Goal: Task Accomplishment & Management: Use online tool/utility

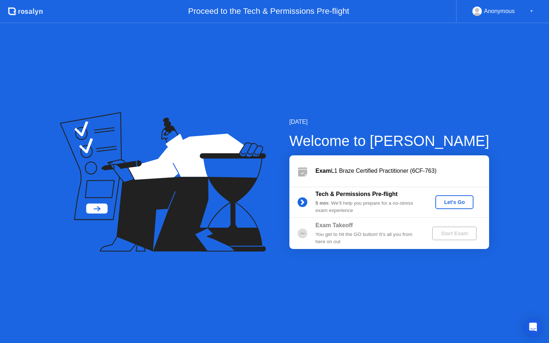
click at [461, 201] on div "Let's Go" at bounding box center [454, 202] width 32 height 6
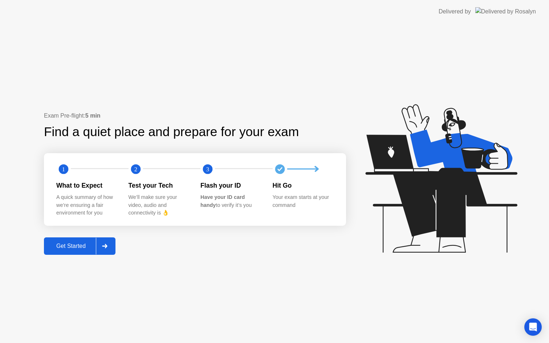
drag, startPoint x: 214, startPoint y: 5, endPoint x: 443, endPoint y: 15, distance: 229.4
click at [443, 15] on header "Delivered by" at bounding box center [274, 11] width 549 height 23
drag, startPoint x: 113, startPoint y: 60, endPoint x: 337, endPoint y: 64, distance: 224.5
click at [337, 64] on div "Exam Pre-flight: 5 min Find a quiet place and prepare for your exam 1 2 3 What …" at bounding box center [274, 183] width 549 height 320
drag, startPoint x: 276, startPoint y: 3, endPoint x: 818, endPoint y: 30, distance: 543.4
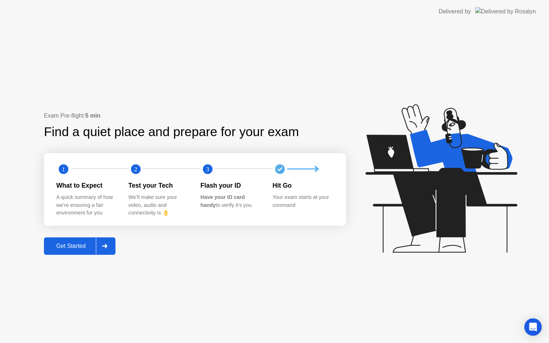
click at [549, 30] on html "Delivered by Exam Pre-flight: 5 min Find a quiet place and prepare for your exa…" at bounding box center [274, 171] width 549 height 343
click at [67, 248] on div "Get Started" at bounding box center [71, 246] width 50 height 7
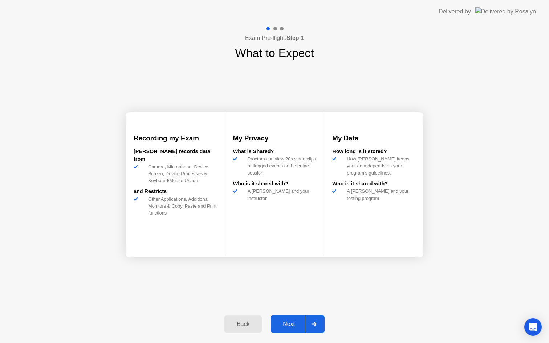
click at [350, 265] on div "Recording my Exam [PERSON_NAME] records data from Camera, Microphone, Device Sc…" at bounding box center [275, 185] width 298 height 246
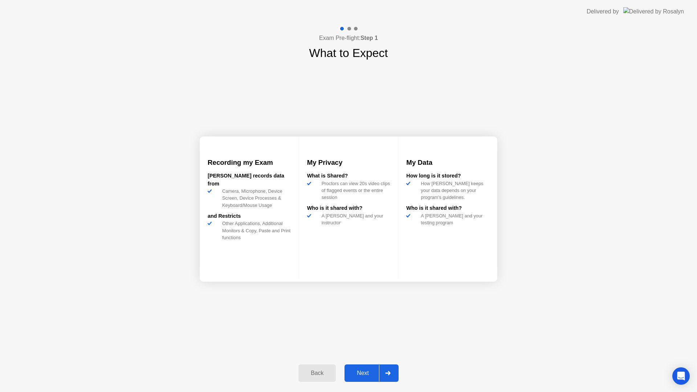
click at [424, 327] on div "Recording my Exam [PERSON_NAME] records data from Camera, Microphone, Device Sc…" at bounding box center [349, 209] width 298 height 295
click at [365, 343] on div "Next" at bounding box center [363, 373] width 32 height 7
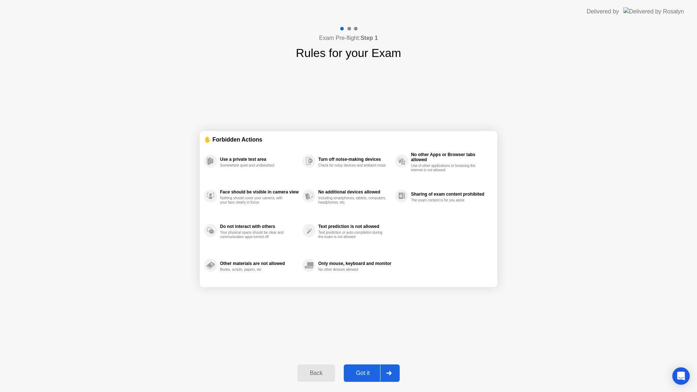
click at [368, 343] on div "Got it" at bounding box center [363, 373] width 34 height 7
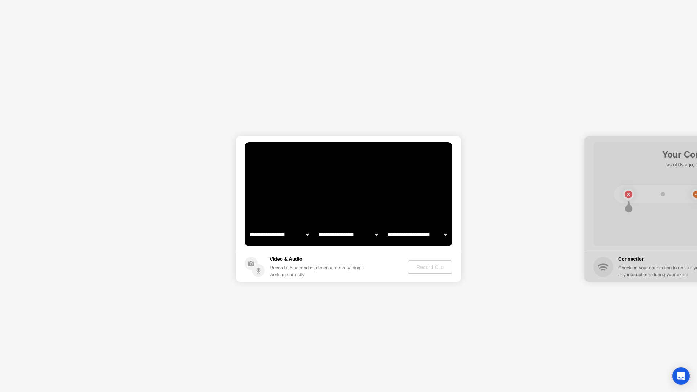
select select "**********"
select select "*******"
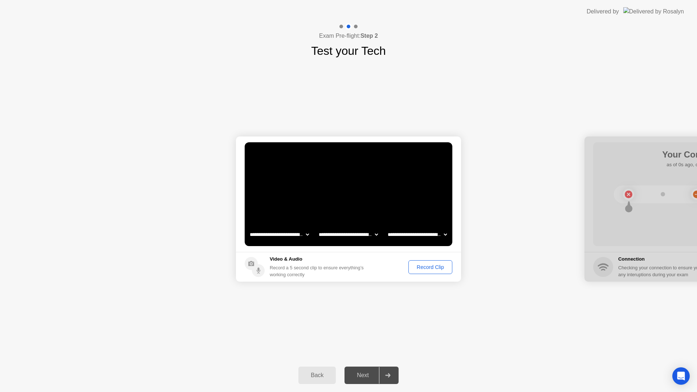
click at [433, 270] on div "Record Clip" at bounding box center [430, 267] width 39 height 6
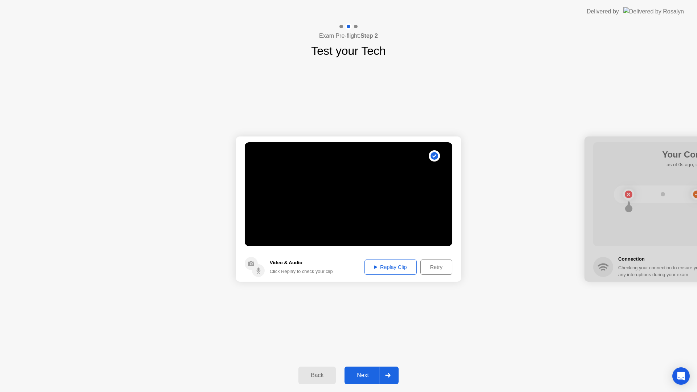
click at [393, 270] on div "Replay Clip" at bounding box center [390, 267] width 47 height 6
click at [368, 343] on div "Next" at bounding box center [363, 375] width 32 height 7
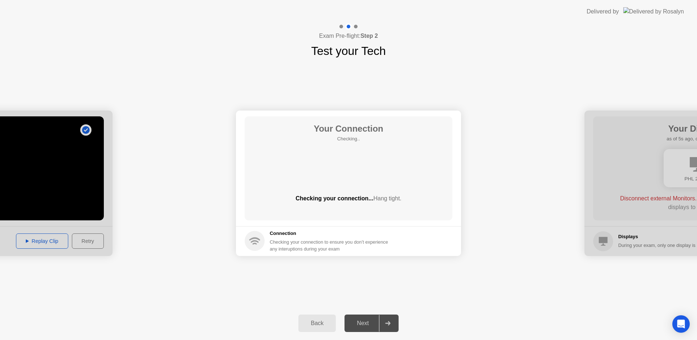
click at [360, 324] on div "Next" at bounding box center [363, 323] width 32 height 7
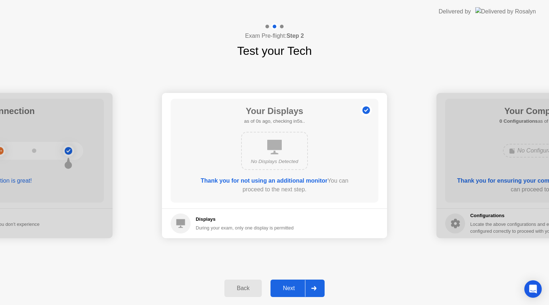
click at [291, 290] on div "Next" at bounding box center [289, 288] width 32 height 7
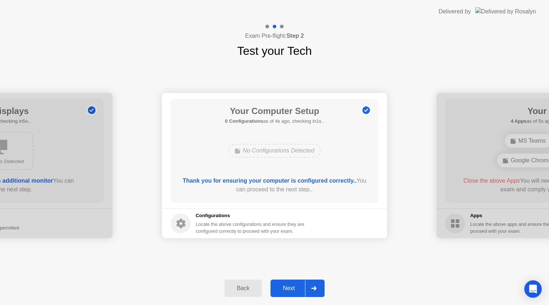
click at [292, 288] on div "Next" at bounding box center [289, 288] width 32 height 7
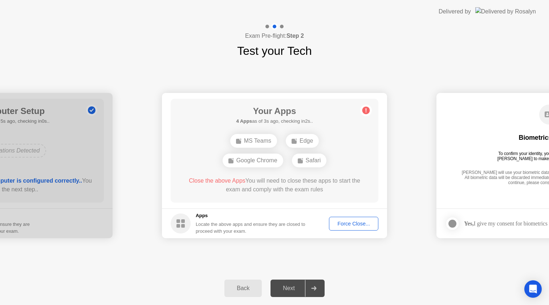
click at [352, 226] on div "Force Close..." at bounding box center [354, 224] width 44 height 6
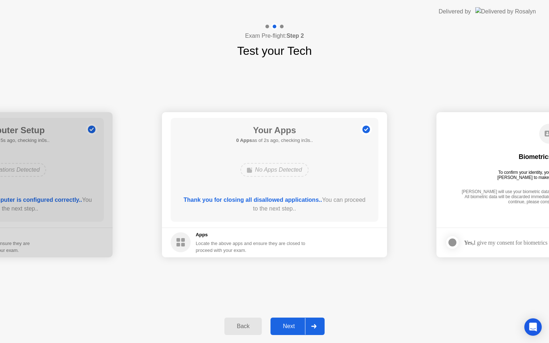
click at [285, 325] on div "Next" at bounding box center [289, 326] width 32 height 7
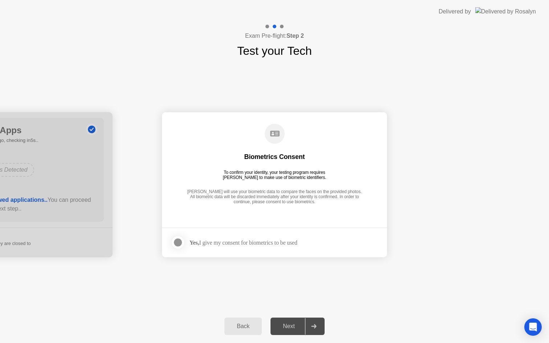
click at [247, 244] on div "Yes, I give my consent for biometrics to be used" at bounding box center [244, 242] width 108 height 7
click at [295, 328] on div "Next" at bounding box center [289, 326] width 32 height 7
click at [179, 242] on div at bounding box center [178, 242] width 9 height 9
click at [287, 326] on div "Next" at bounding box center [289, 326] width 32 height 7
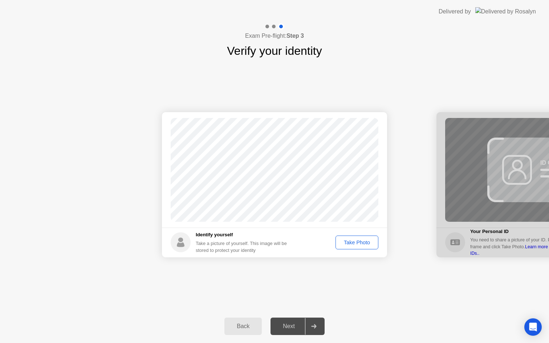
click at [352, 241] on div "Take Photo" at bounding box center [357, 243] width 38 height 6
click at [292, 330] on div "Next" at bounding box center [289, 326] width 32 height 7
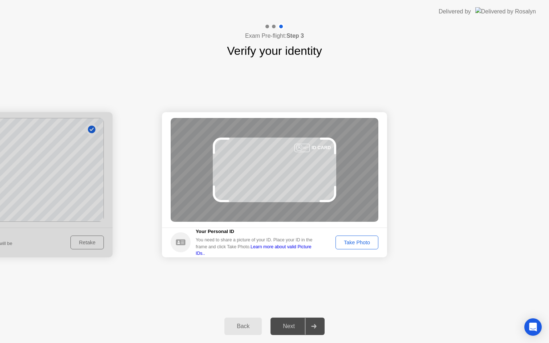
click at [364, 240] on div "Take Photo" at bounding box center [357, 243] width 38 height 6
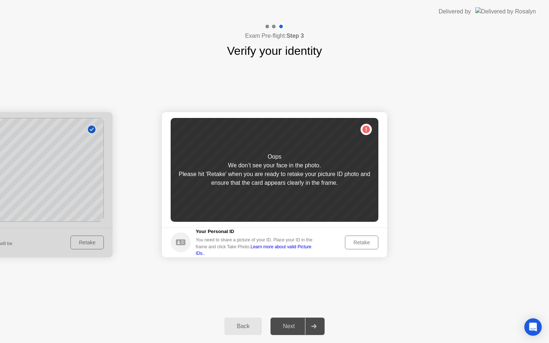
click at [366, 244] on div "Retake" at bounding box center [362, 243] width 28 height 6
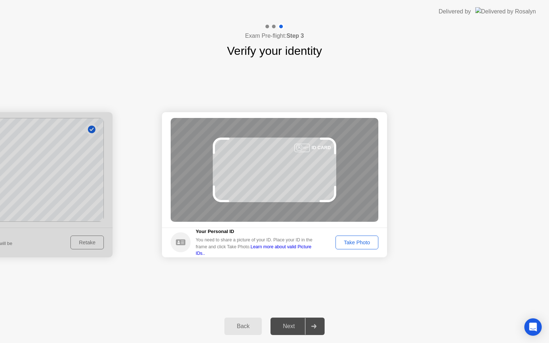
click at [362, 245] on div "Take Photo" at bounding box center [357, 243] width 38 height 6
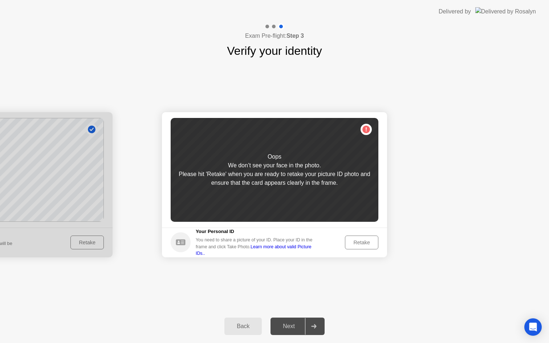
click at [362, 245] on div "Retake" at bounding box center [362, 243] width 28 height 6
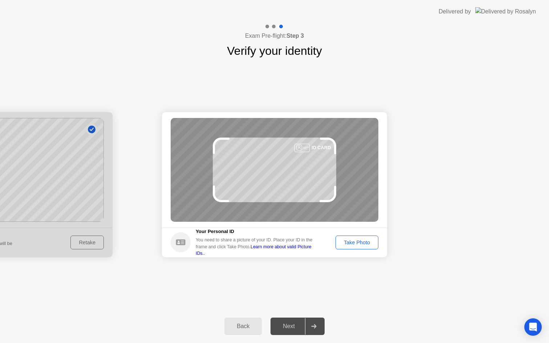
click at [359, 244] on div "Take Photo" at bounding box center [357, 243] width 38 height 6
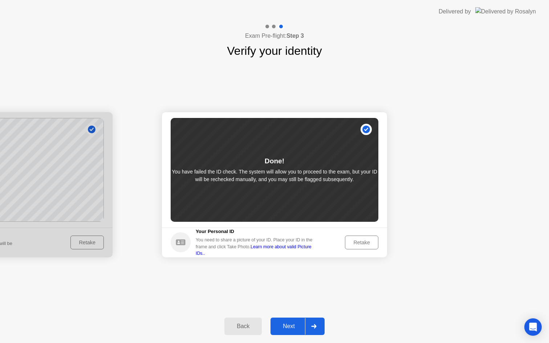
click at [290, 324] on div "Next" at bounding box center [289, 326] width 32 height 7
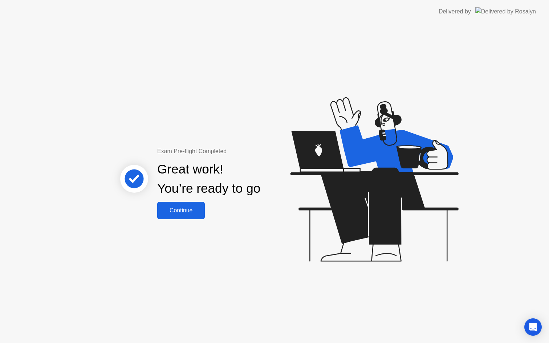
click at [195, 209] on div "Continue" at bounding box center [180, 210] width 43 height 7
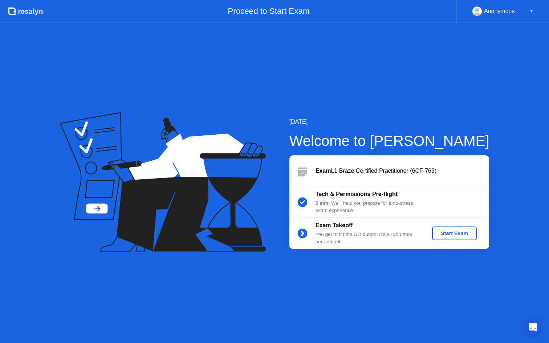
click at [445, 232] on div "Start Exam" at bounding box center [454, 234] width 39 height 6
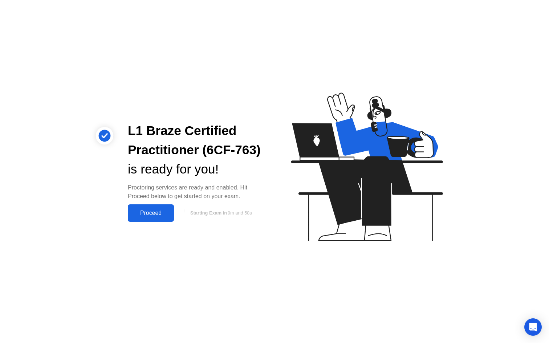
click at [161, 208] on button "Proceed" at bounding box center [151, 213] width 46 height 17
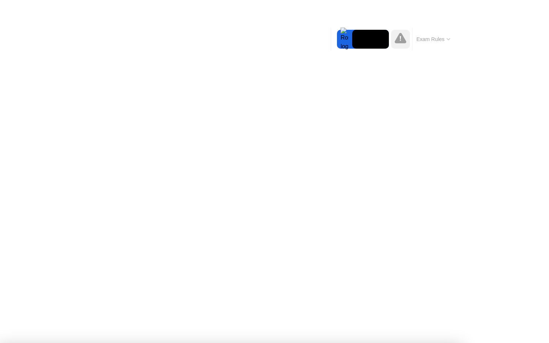
click at [447, 38] on icon at bounding box center [449, 39] width 4 height 2
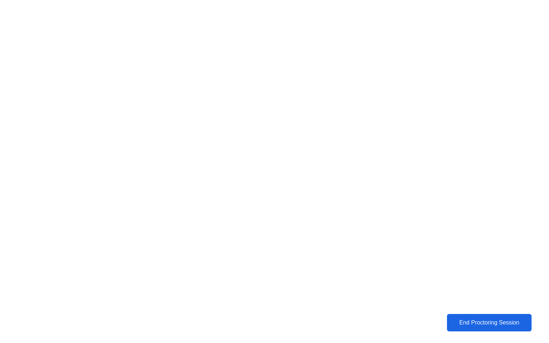
click at [459, 320] on div "End Proctoring Session" at bounding box center [489, 323] width 80 height 7
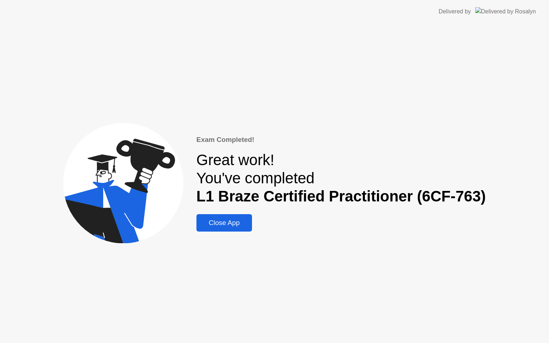
click at [237, 223] on div "Close App" at bounding box center [224, 223] width 51 height 8
